Goal: Navigation & Orientation: Find specific page/section

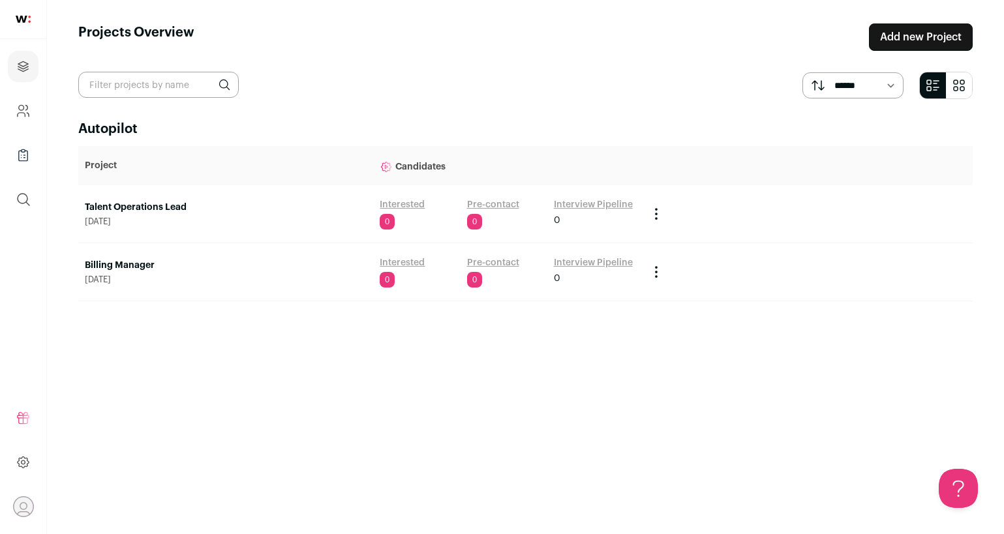
click at [189, 206] on link "Talent Operations Lead" at bounding box center [226, 207] width 282 height 13
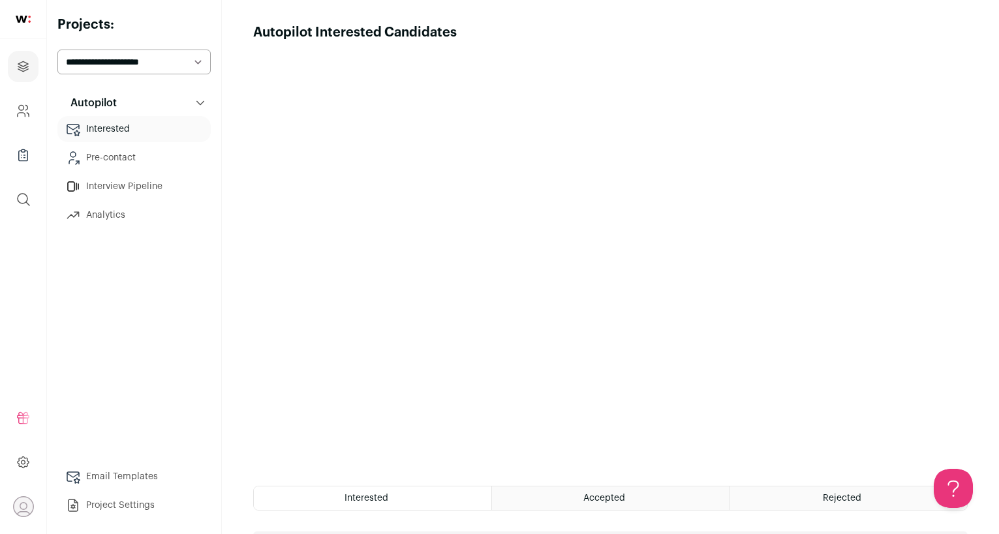
click at [157, 157] on link "Pre-contact" at bounding box center [133, 158] width 153 height 26
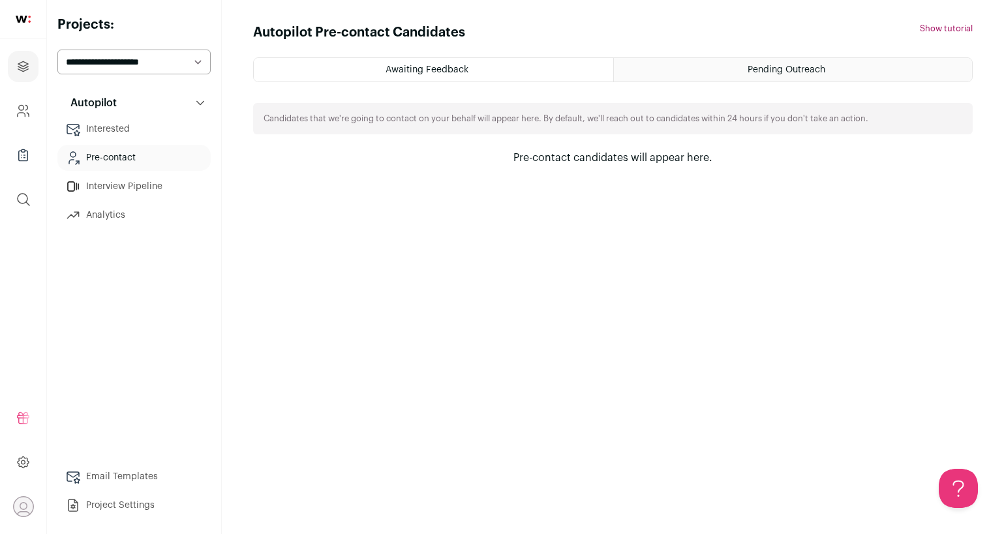
click at [459, 79] on div "Awaiting Feedback" at bounding box center [433, 69] width 359 height 23
click at [669, 73] on div "Pending Outreach" at bounding box center [793, 69] width 359 height 23
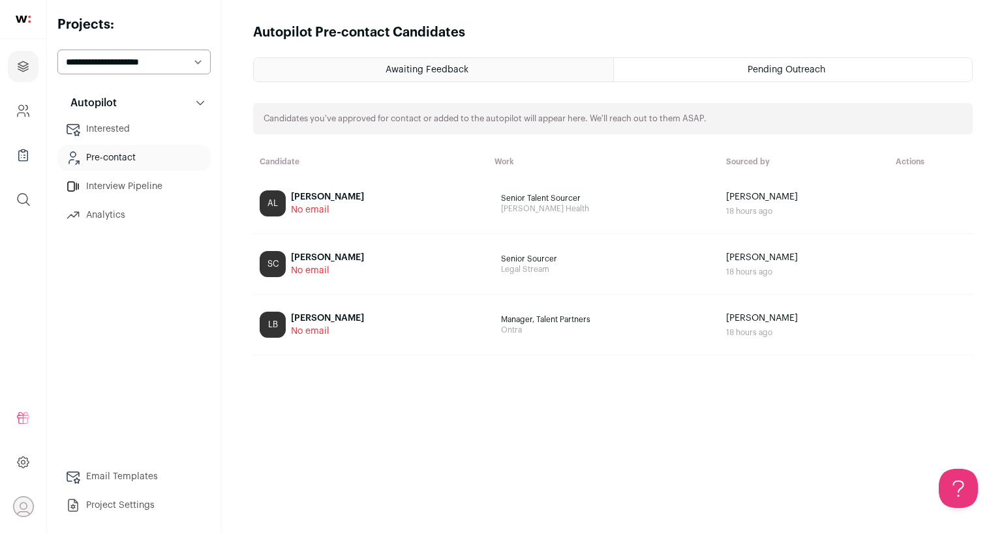
click at [572, 71] on div "Awaiting Feedback" at bounding box center [433, 69] width 359 height 23
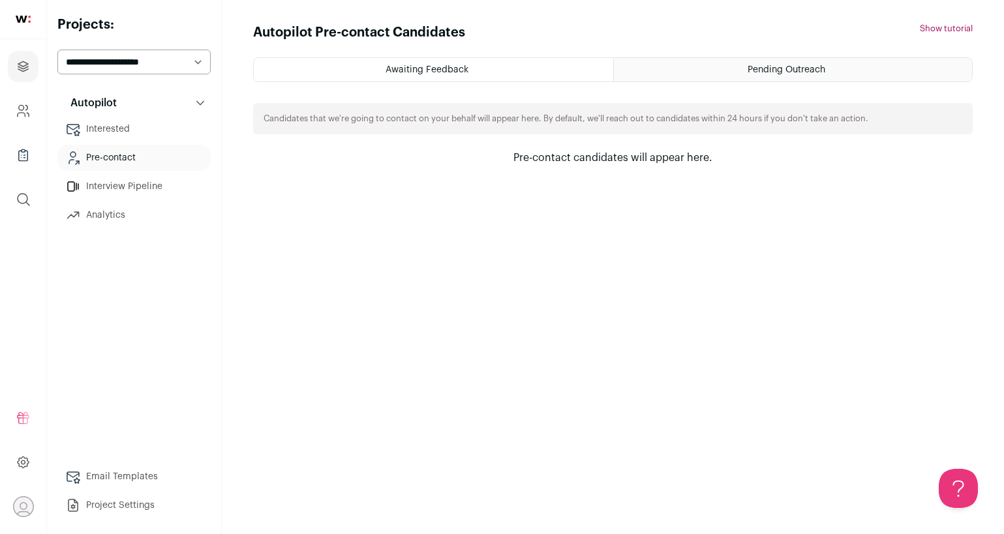
click at [153, 190] on link "Interview Pipeline" at bounding box center [133, 186] width 153 height 26
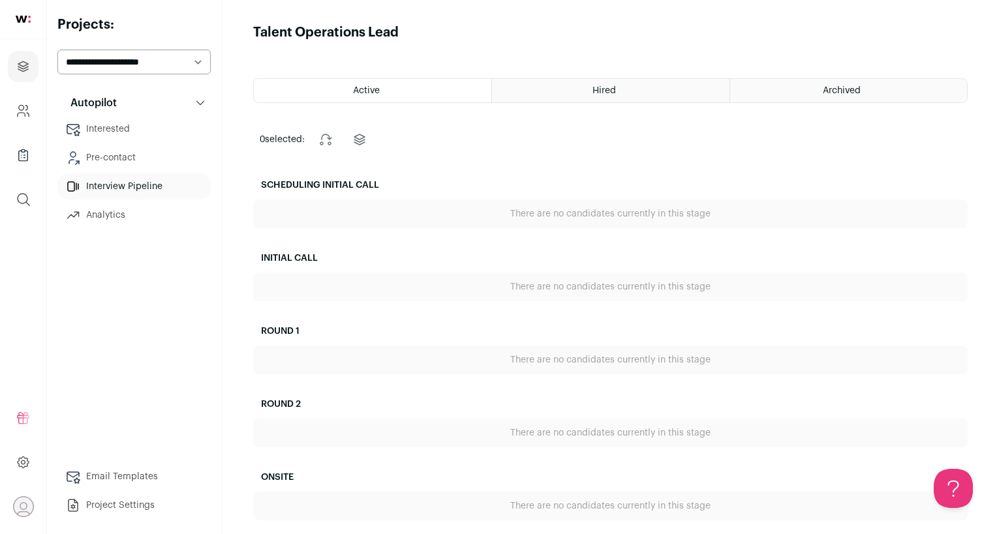
click at [126, 125] on link "Interested" at bounding box center [133, 129] width 153 height 26
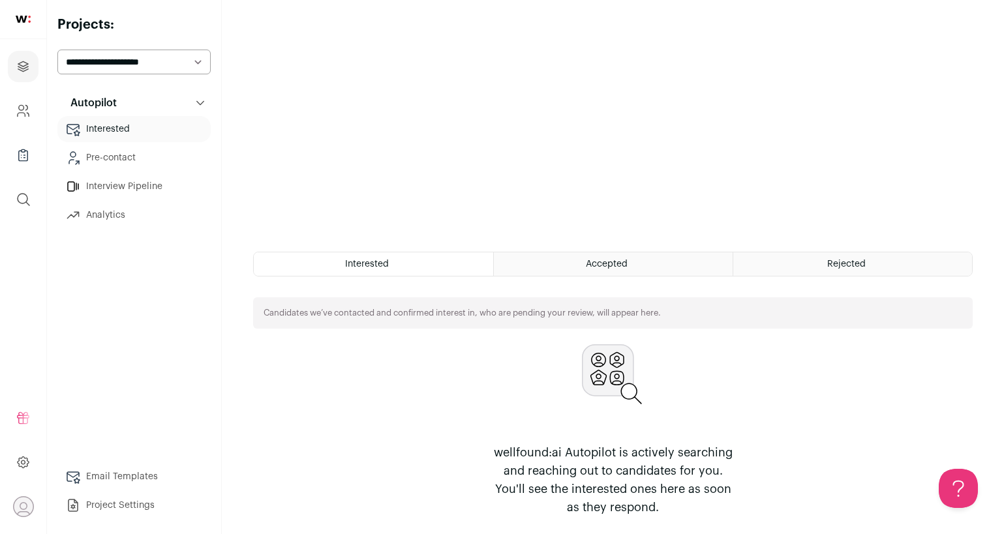
scroll to position [238, 0]
click at [624, 273] on div "Accepted" at bounding box center [613, 262] width 239 height 23
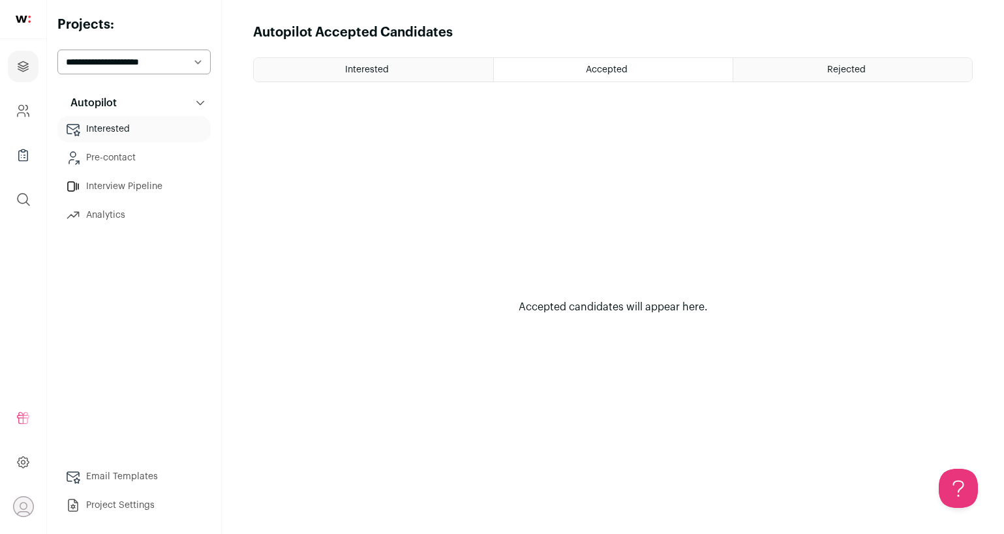
click at [119, 158] on link "Pre-contact" at bounding box center [133, 158] width 153 height 26
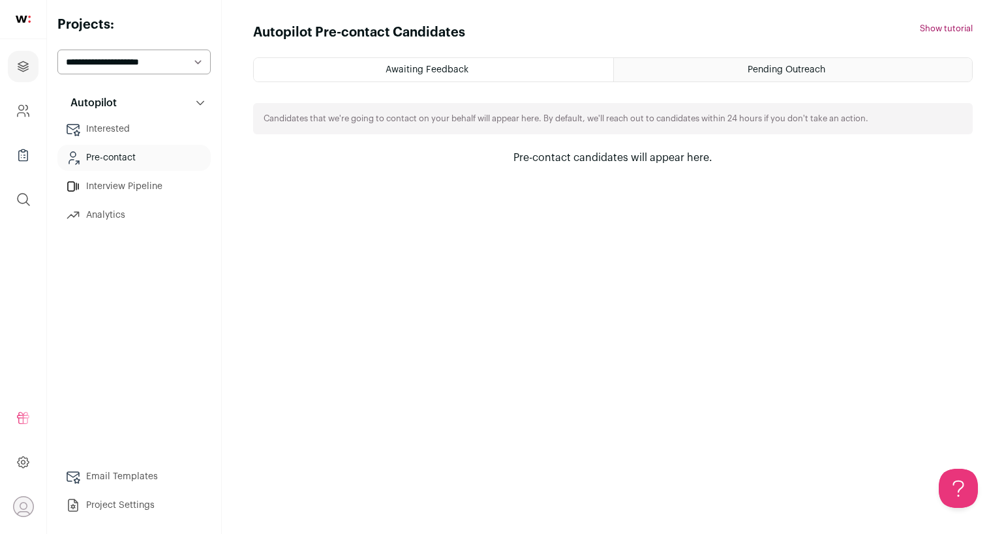
click at [113, 132] on link "Interested" at bounding box center [133, 129] width 153 height 26
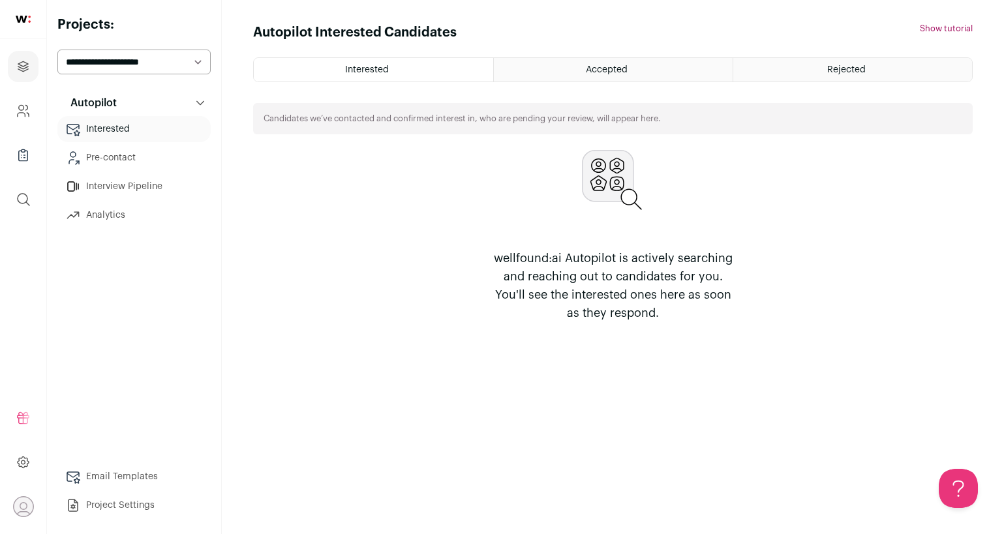
drag, startPoint x: 640, startPoint y: 329, endPoint x: 495, endPoint y: 250, distance: 164.9
click at [495, 250] on div "Autopilot Interested Candidates Hide tutorial Show tutorial Interested Accepted…" at bounding box center [612, 266] width 719 height 487
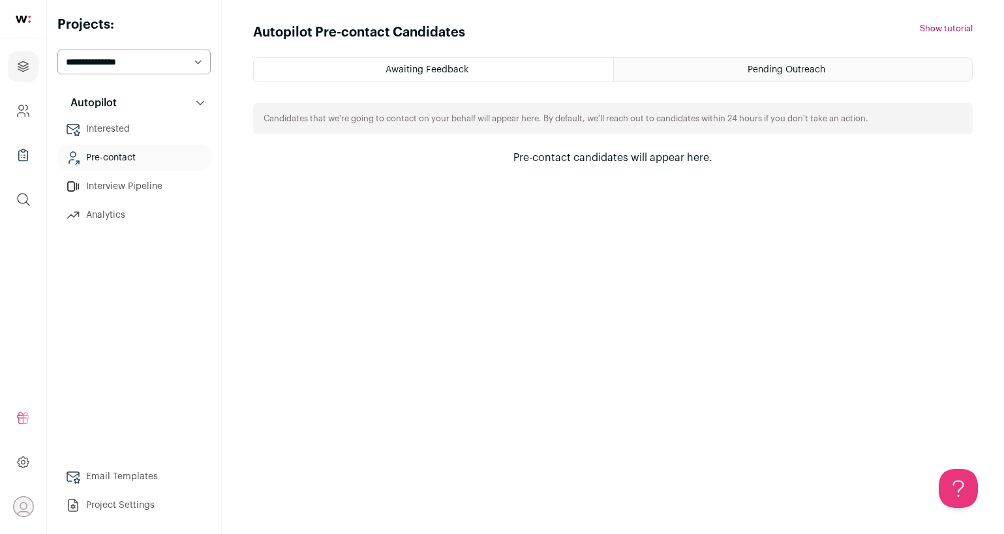
click at [117, 126] on link "Interested" at bounding box center [133, 129] width 153 height 26
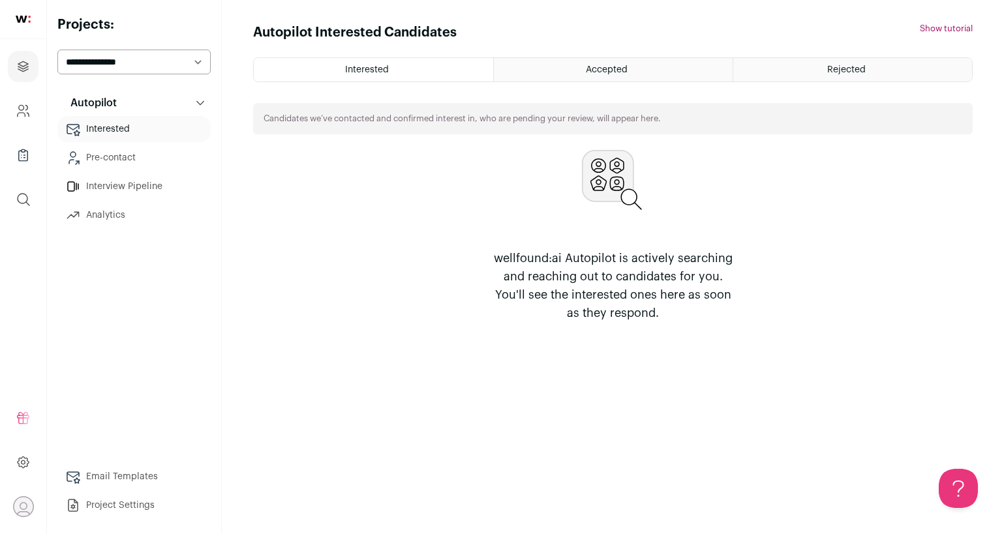
click at [113, 167] on link "Pre-contact" at bounding box center [133, 158] width 153 height 26
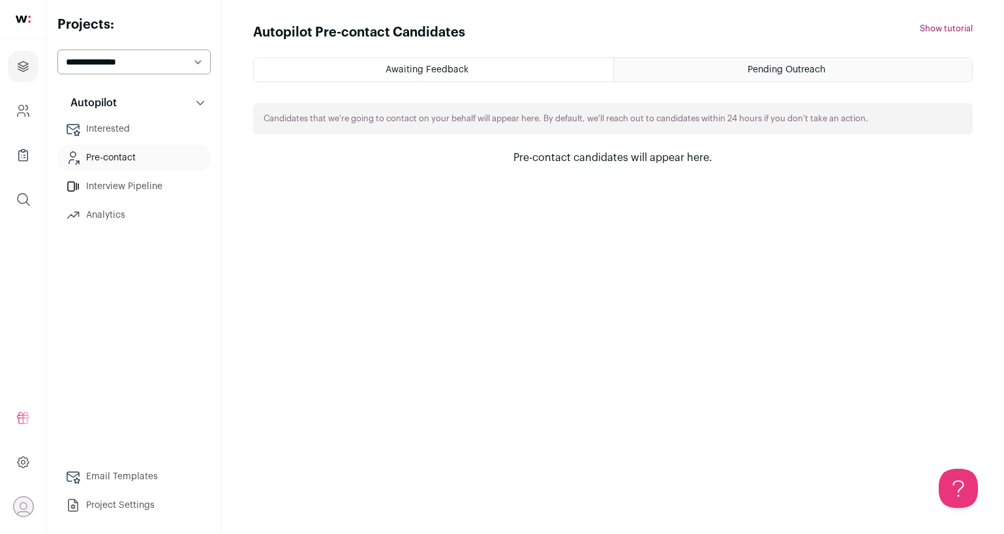
click at [113, 188] on link "Interview Pipeline" at bounding box center [133, 186] width 153 height 26
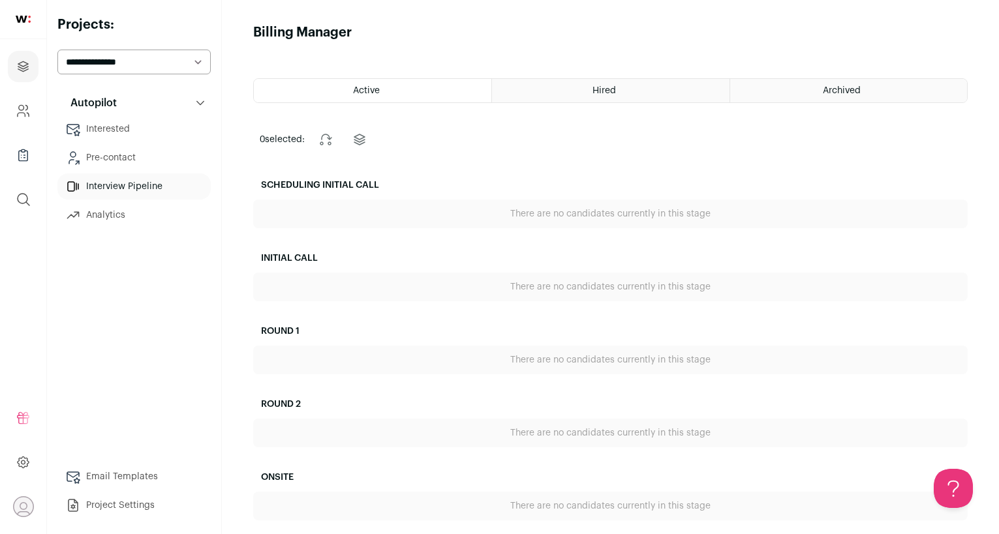
click at [106, 213] on link "Analytics" at bounding box center [133, 215] width 153 height 26
click at [106, 162] on link "Pre-contact" at bounding box center [133, 158] width 153 height 26
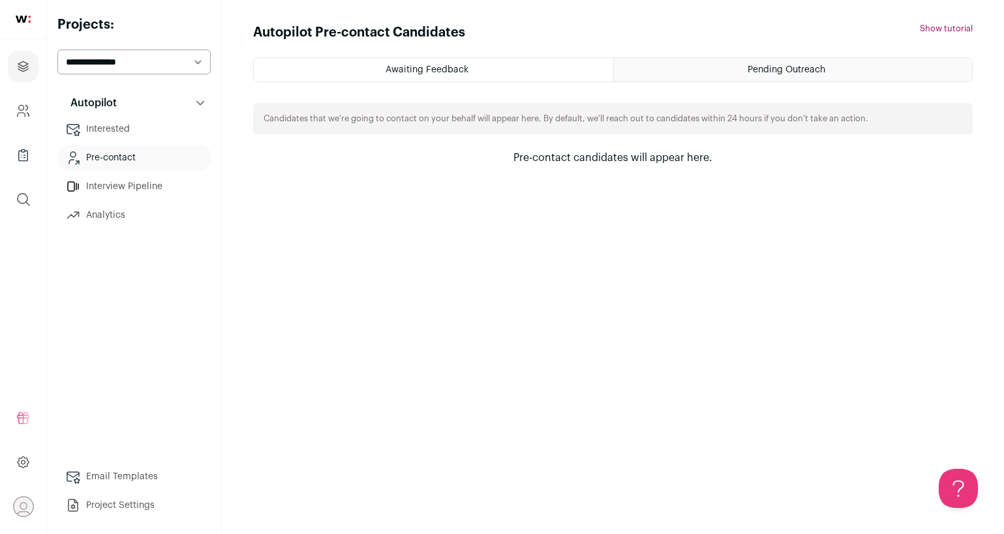
click at [903, 1] on main "Autopilot Pre-contact Candidates Hide tutorial Show tutorial Awaiting Feedback …" at bounding box center [613, 267] width 782 height 534
click at [905, 0] on main "Autopilot Pre-contact Candidates Hide tutorial Show tutorial Awaiting Feedback …" at bounding box center [613, 267] width 782 height 534
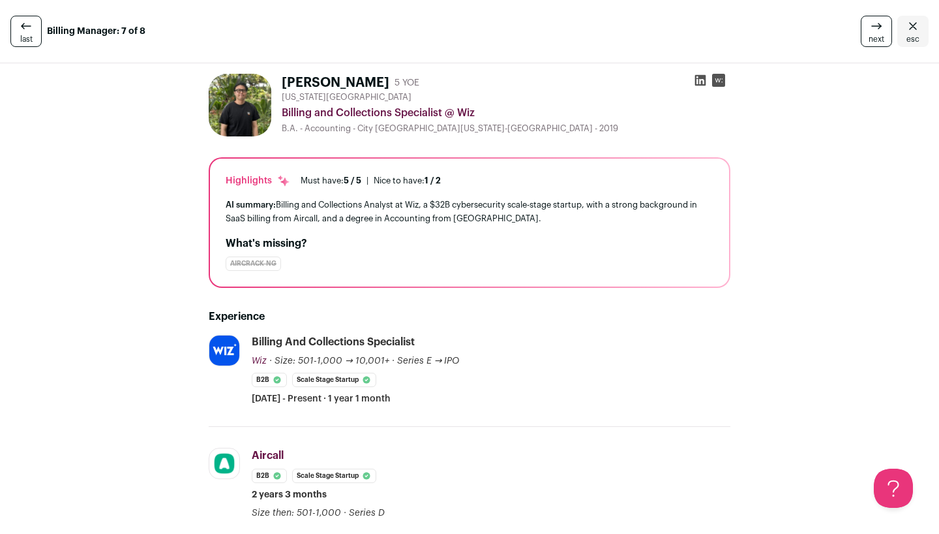
click at [917, 32] on link "esc" at bounding box center [912, 31] width 31 height 31
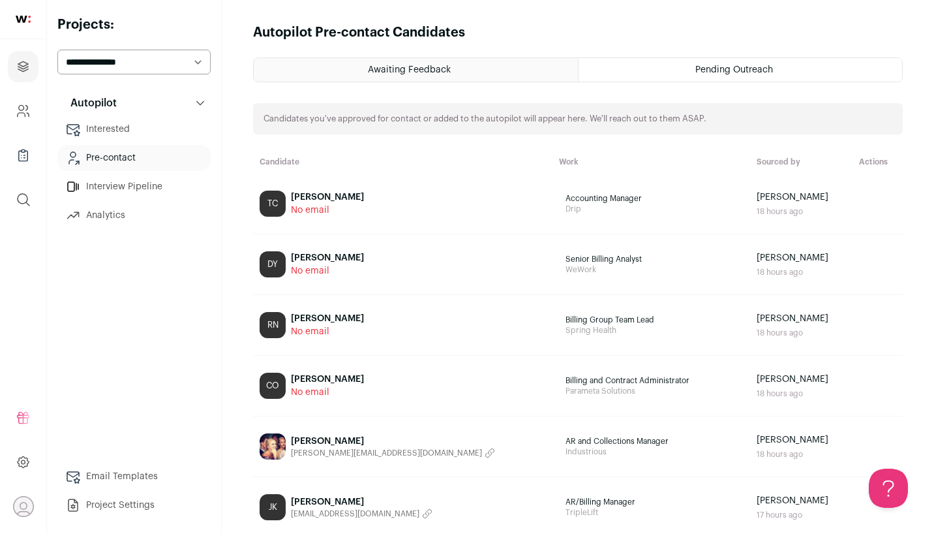
click at [716, 72] on span "Pending Outreach" at bounding box center [734, 69] width 78 height 9
click at [184, 127] on link "Interested" at bounding box center [133, 129] width 153 height 26
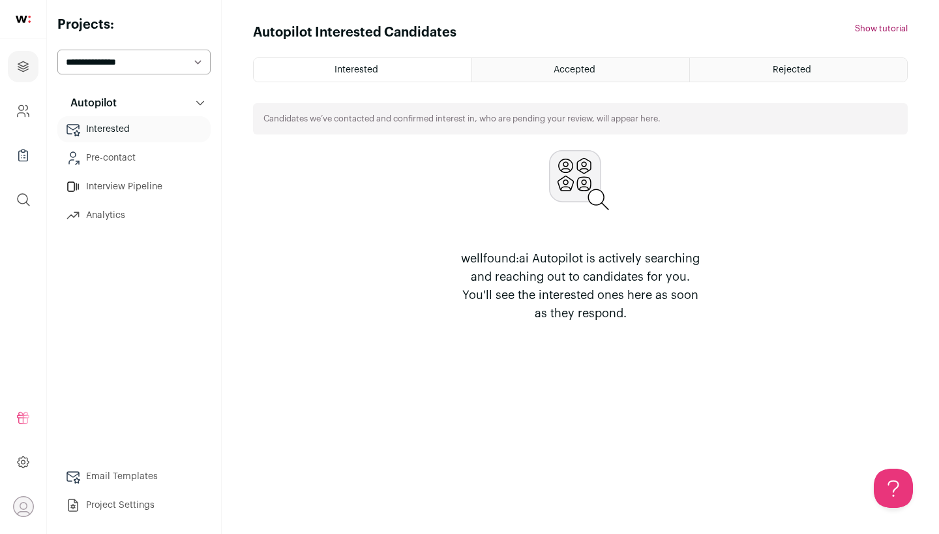
click at [522, 71] on div "Accepted" at bounding box center [580, 69] width 217 height 23
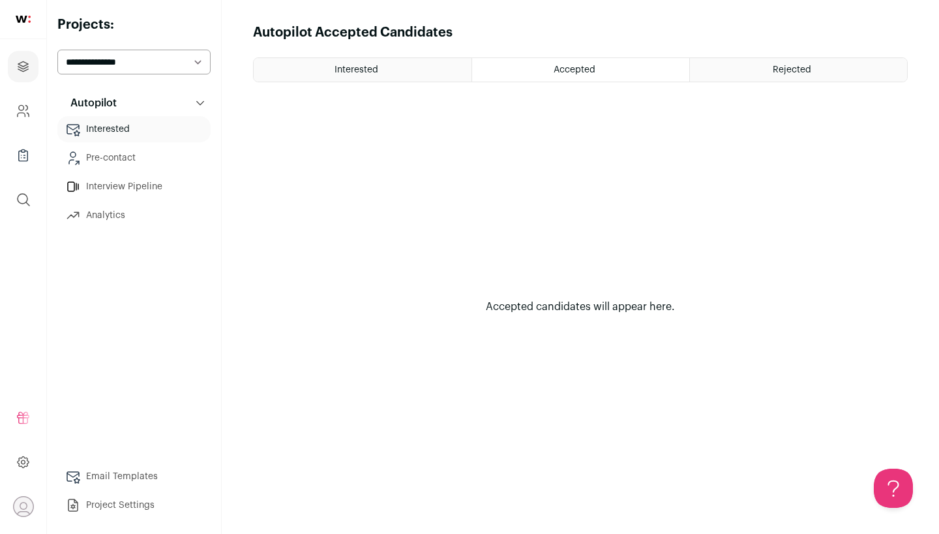
click at [738, 66] on div "Rejected" at bounding box center [798, 69] width 217 height 23
click at [403, 80] on div "Interested" at bounding box center [363, 69] width 218 height 23
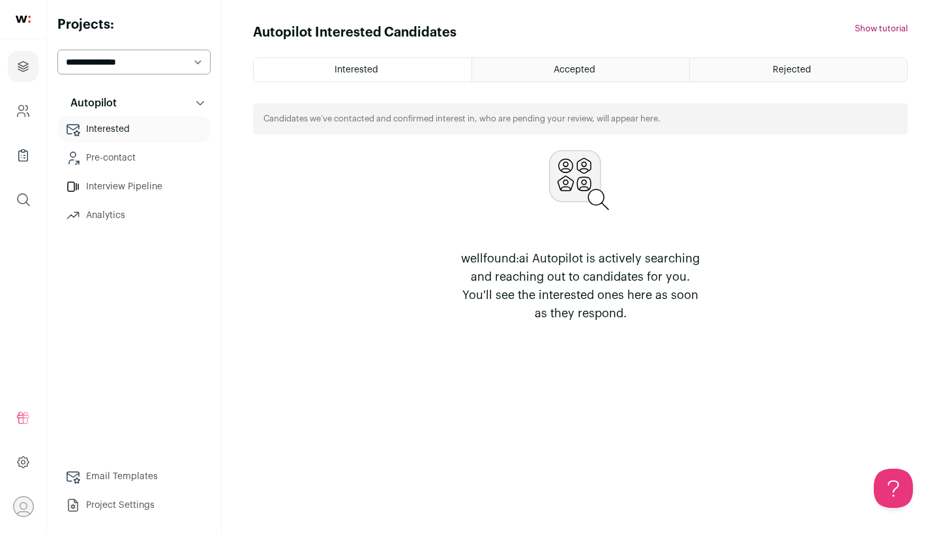
click at [176, 168] on link "Pre-contact" at bounding box center [133, 158] width 153 height 26
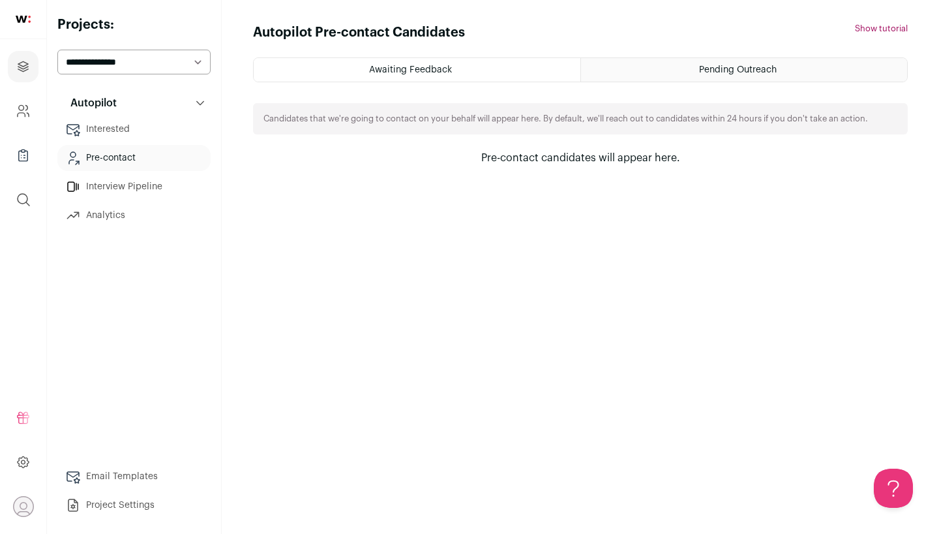
click at [169, 181] on link "Interview Pipeline" at bounding box center [133, 186] width 153 height 26
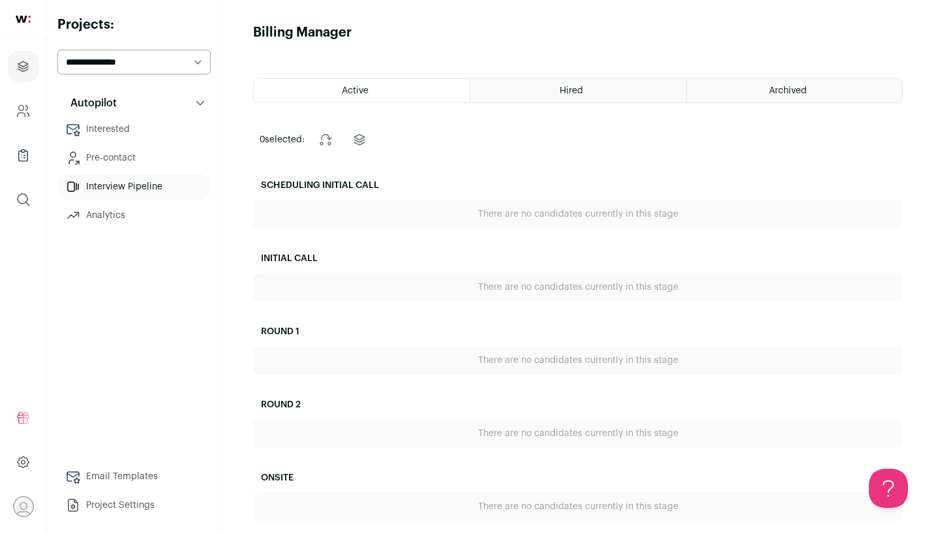
click at [153, 139] on link "Interested" at bounding box center [133, 129] width 153 height 26
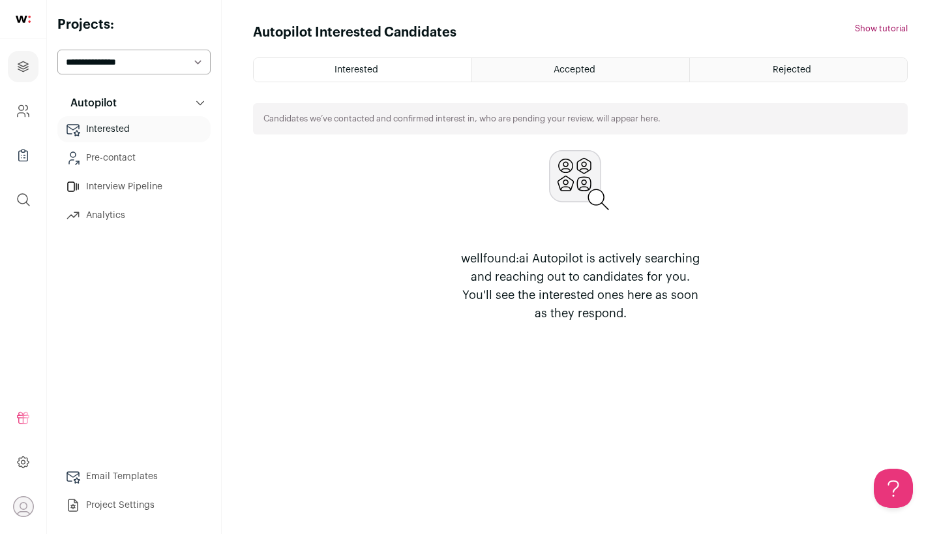
click at [145, 141] on link "Interested" at bounding box center [133, 129] width 153 height 26
click at [145, 151] on link "Pre-contact" at bounding box center [133, 158] width 153 height 26
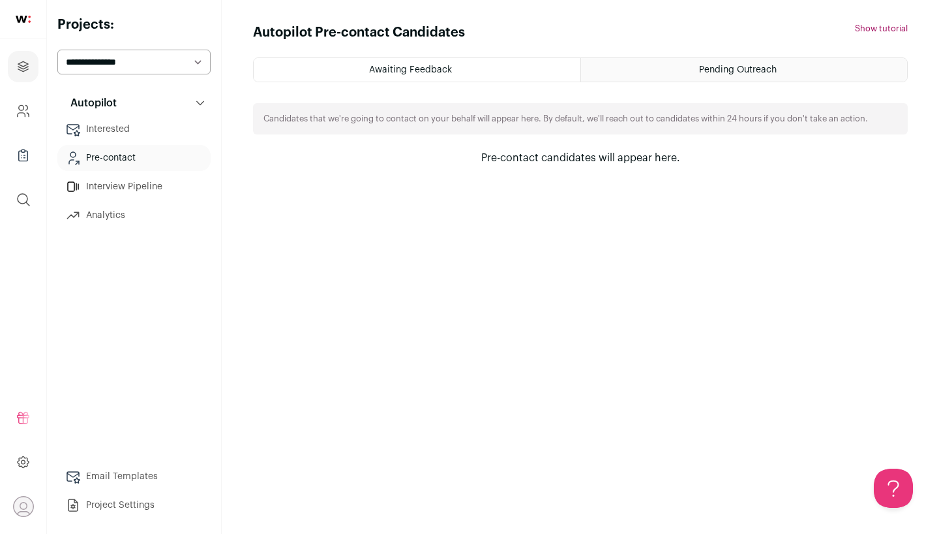
click at [624, 86] on div "Awaiting Feedback Pending Outreach Candidates that we're going to contact on yo…" at bounding box center [580, 111] width 655 height 108
click at [629, 77] on div "Pending Outreach" at bounding box center [744, 69] width 326 height 23
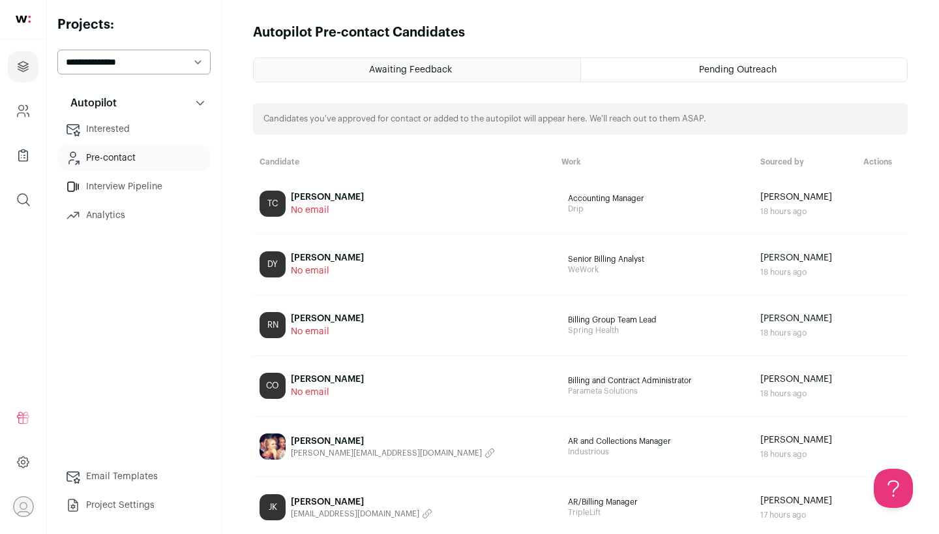
click at [464, 65] on div "Awaiting Feedback" at bounding box center [417, 69] width 327 height 23
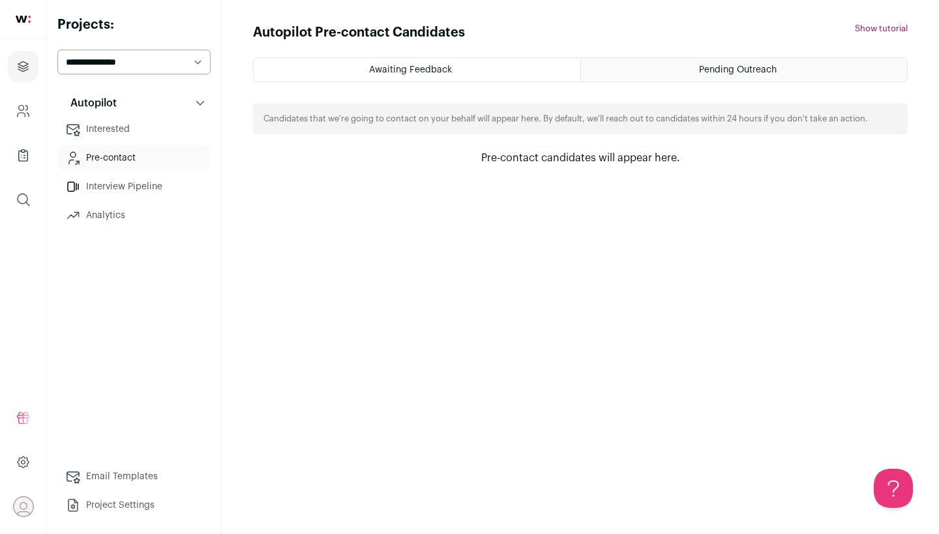
select select "*****"
click at [142, 129] on link "Interested" at bounding box center [133, 129] width 153 height 26
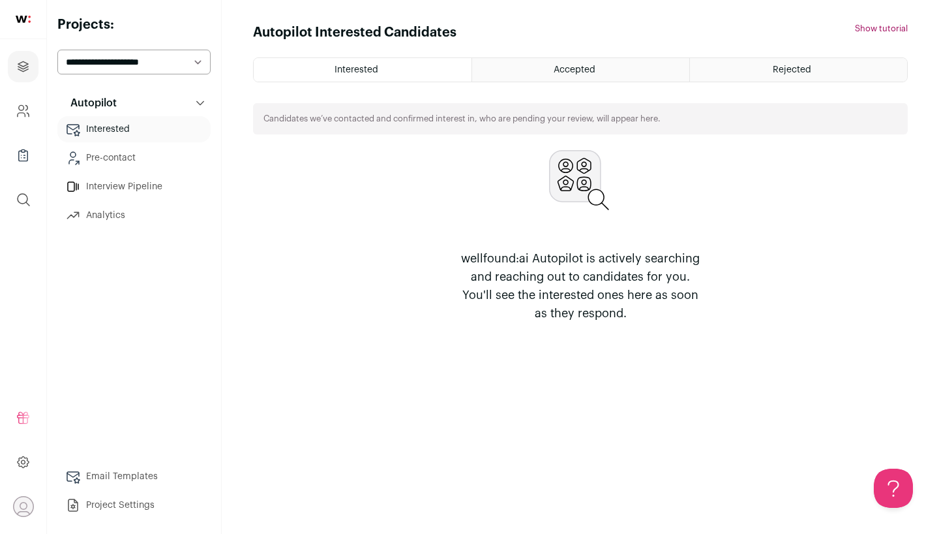
click at [143, 157] on link "Pre-contact" at bounding box center [133, 158] width 153 height 26
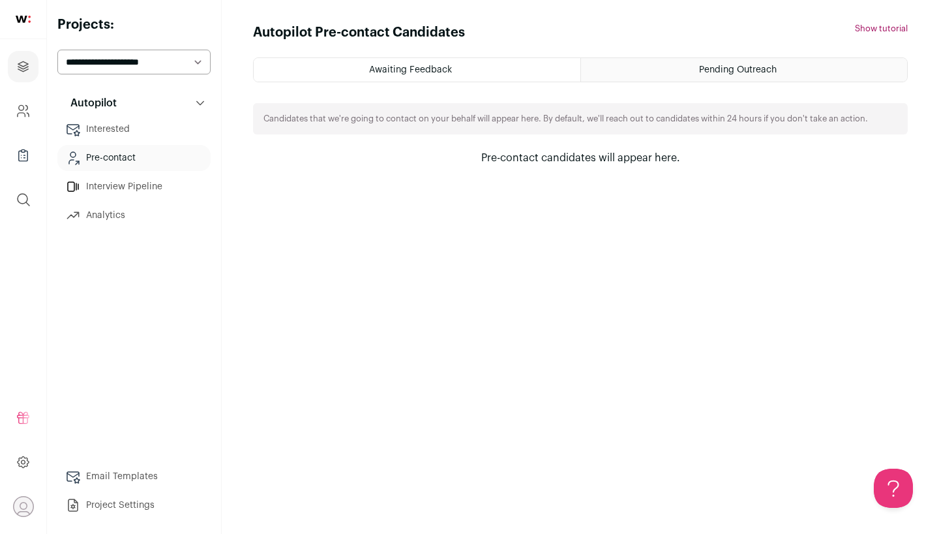
click at [116, 183] on link "Interview Pipeline" at bounding box center [133, 186] width 153 height 26
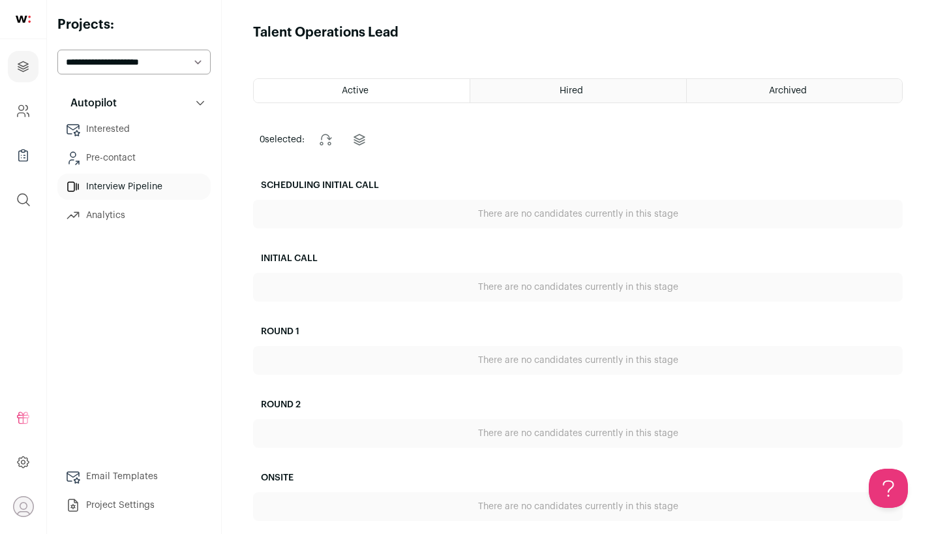
click at [124, 146] on link "Pre-contact" at bounding box center [133, 158] width 153 height 26
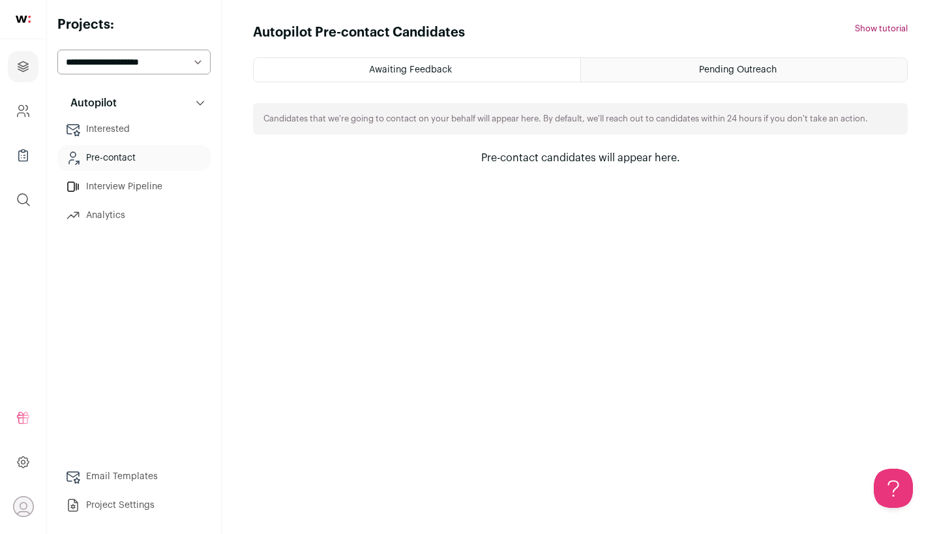
click at [616, 70] on div "Pending Outreach" at bounding box center [744, 69] width 326 height 23
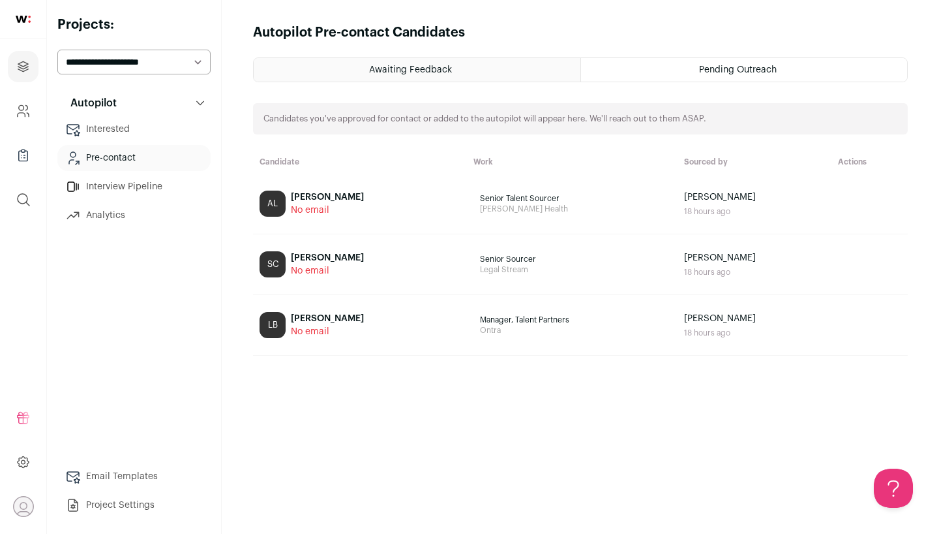
click at [459, 67] on div "Awaiting Feedback" at bounding box center [417, 69] width 327 height 23
